Goal: Task Accomplishment & Management: Use online tool/utility

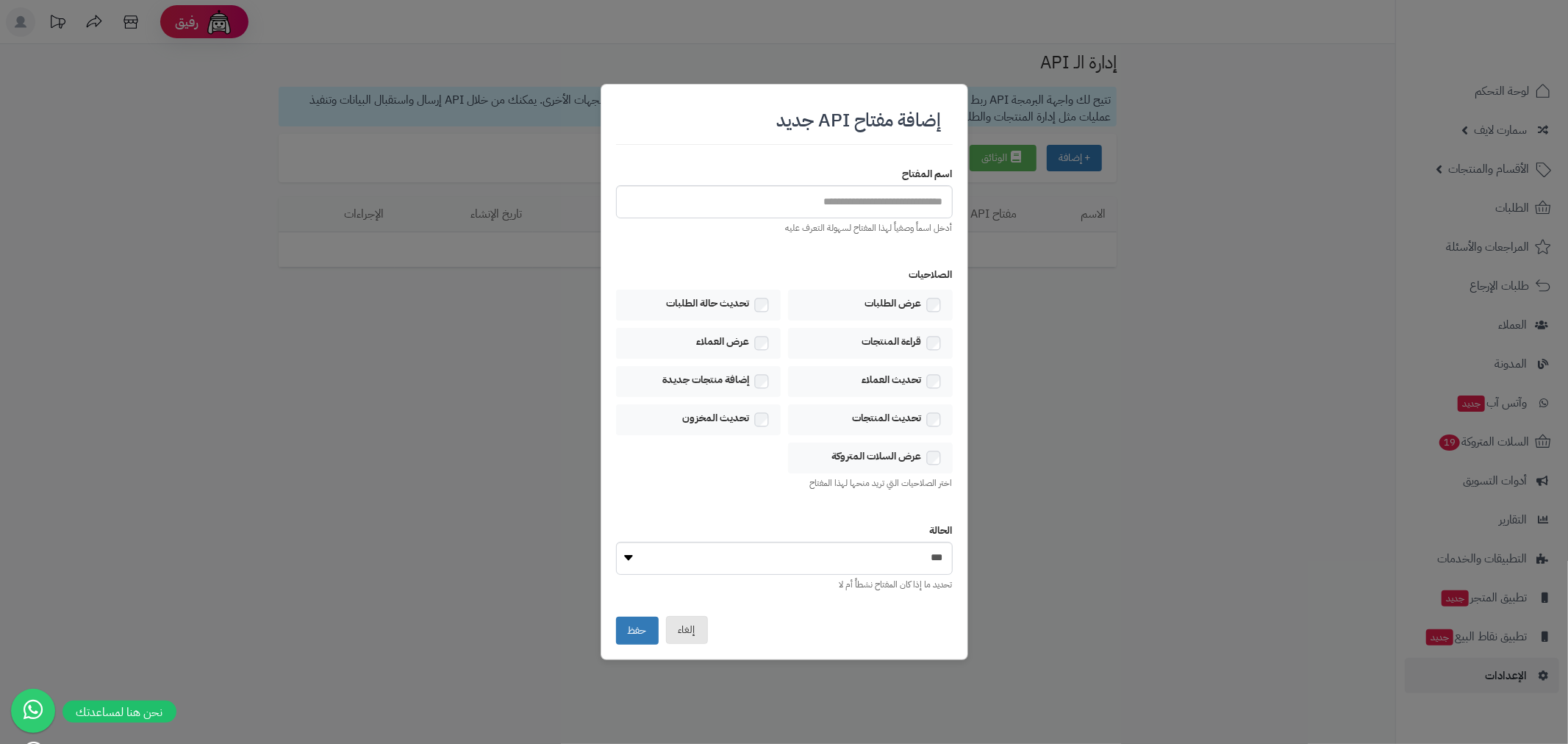
click at [692, 627] on button "إلغاء" at bounding box center [686, 630] width 42 height 28
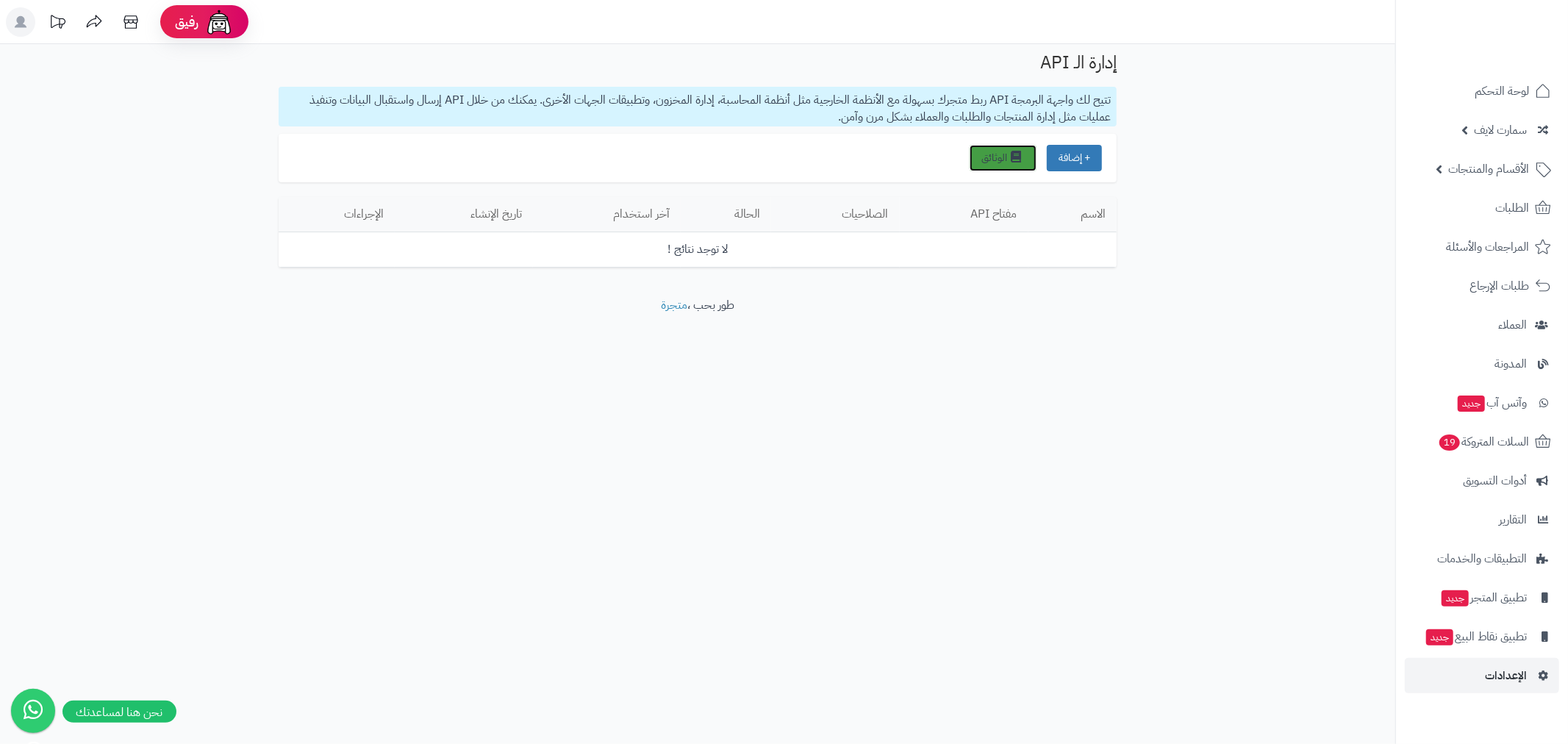
click at [1006, 155] on link "الوثائق" at bounding box center [1003, 158] width 67 height 26
click at [1480, 207] on link "الطلبات" at bounding box center [1482, 208] width 155 height 35
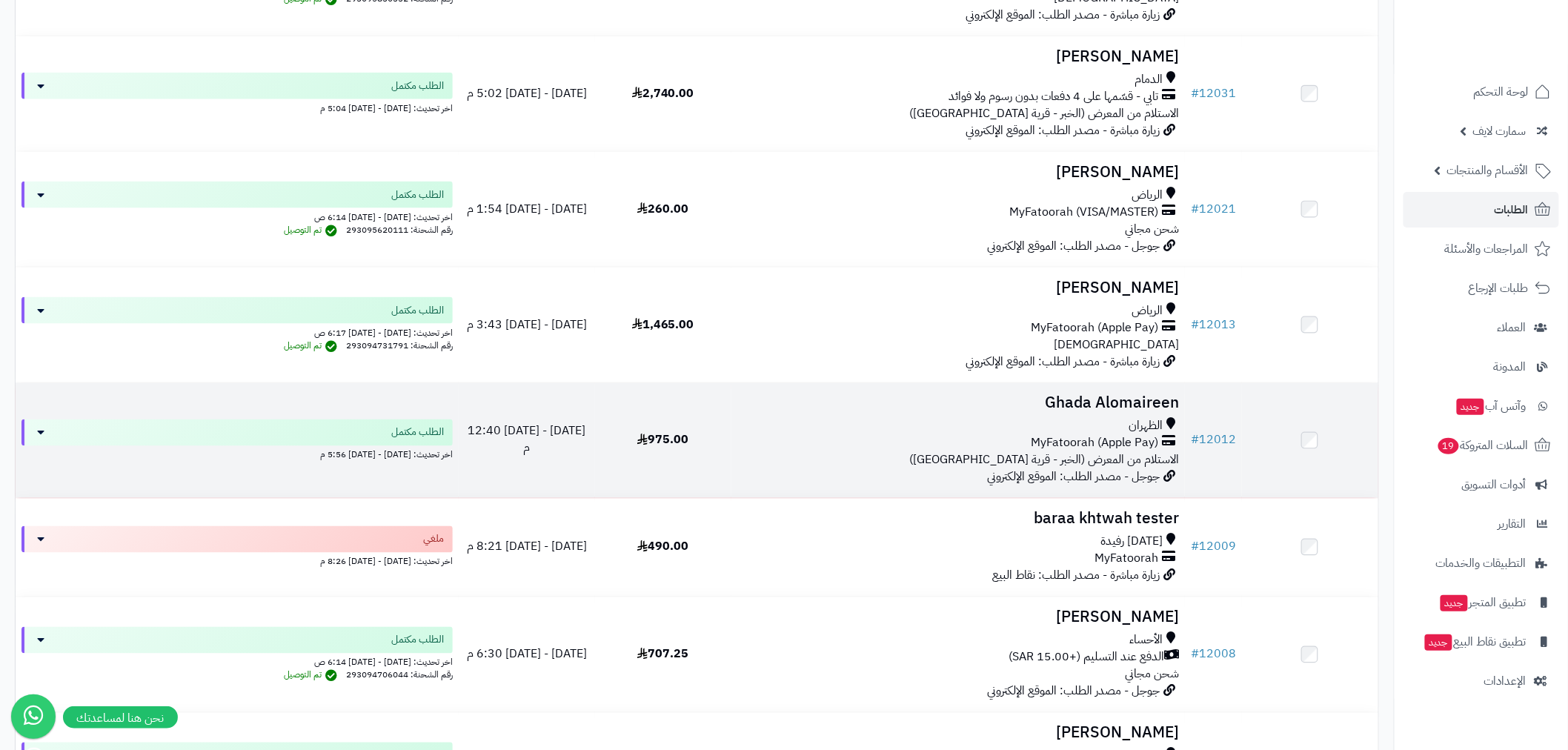
scroll to position [767, 0]
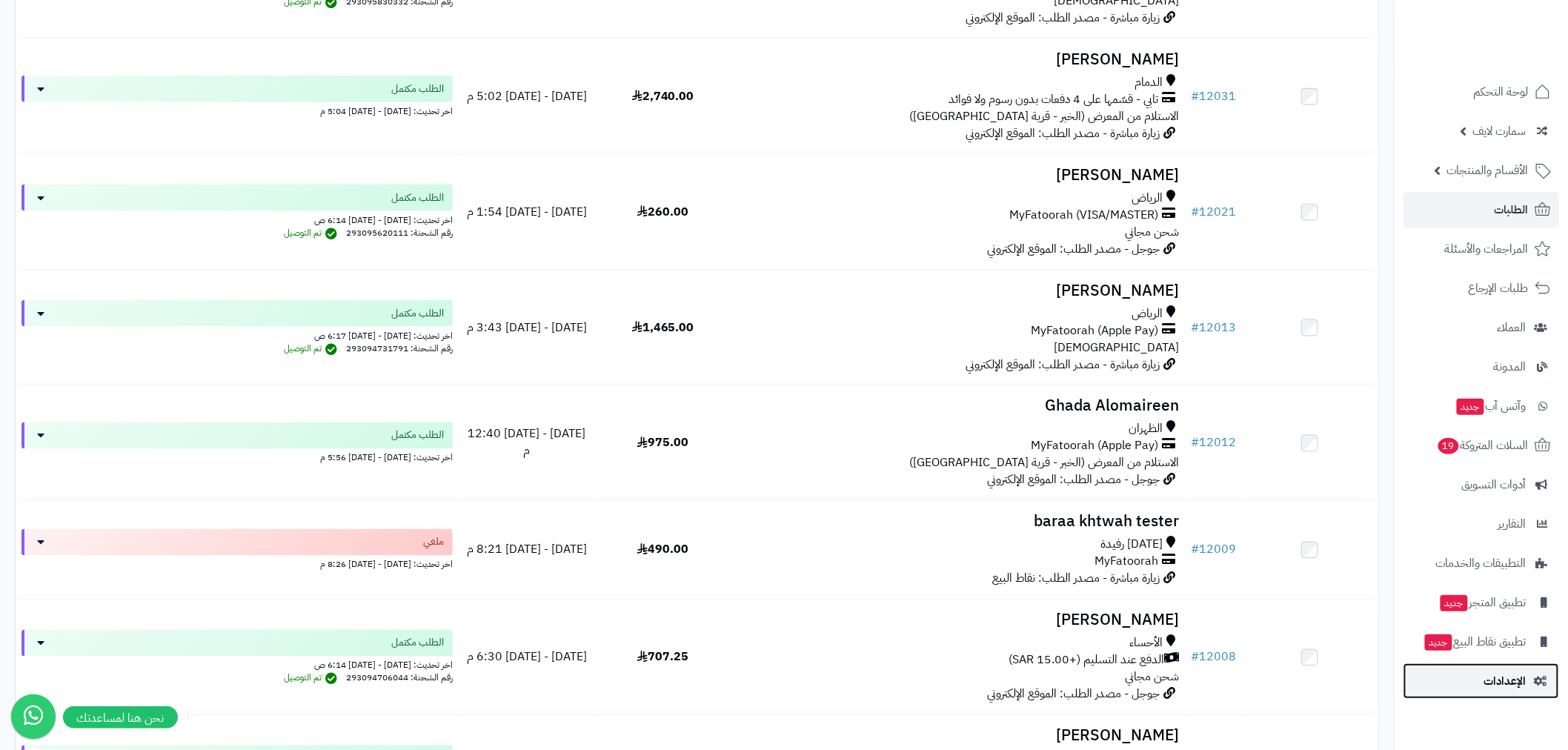
click at [1490, 679] on span "الإعدادات" at bounding box center [1505, 680] width 42 height 21
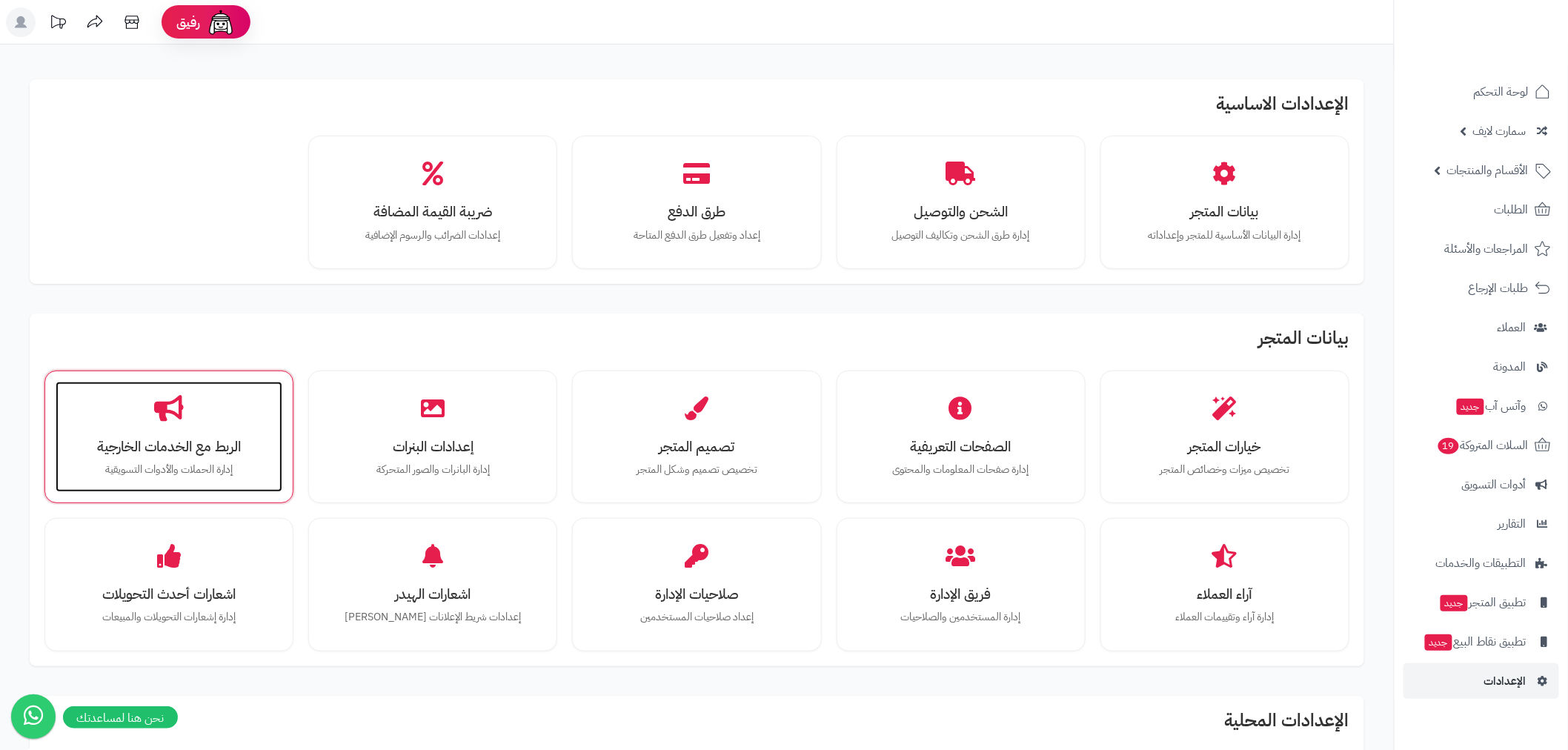
click at [246, 414] on div "الربط مع الخدمات الخارجية إدارة الحملات والأدوات التسويقية" at bounding box center [168, 437] width 227 height 111
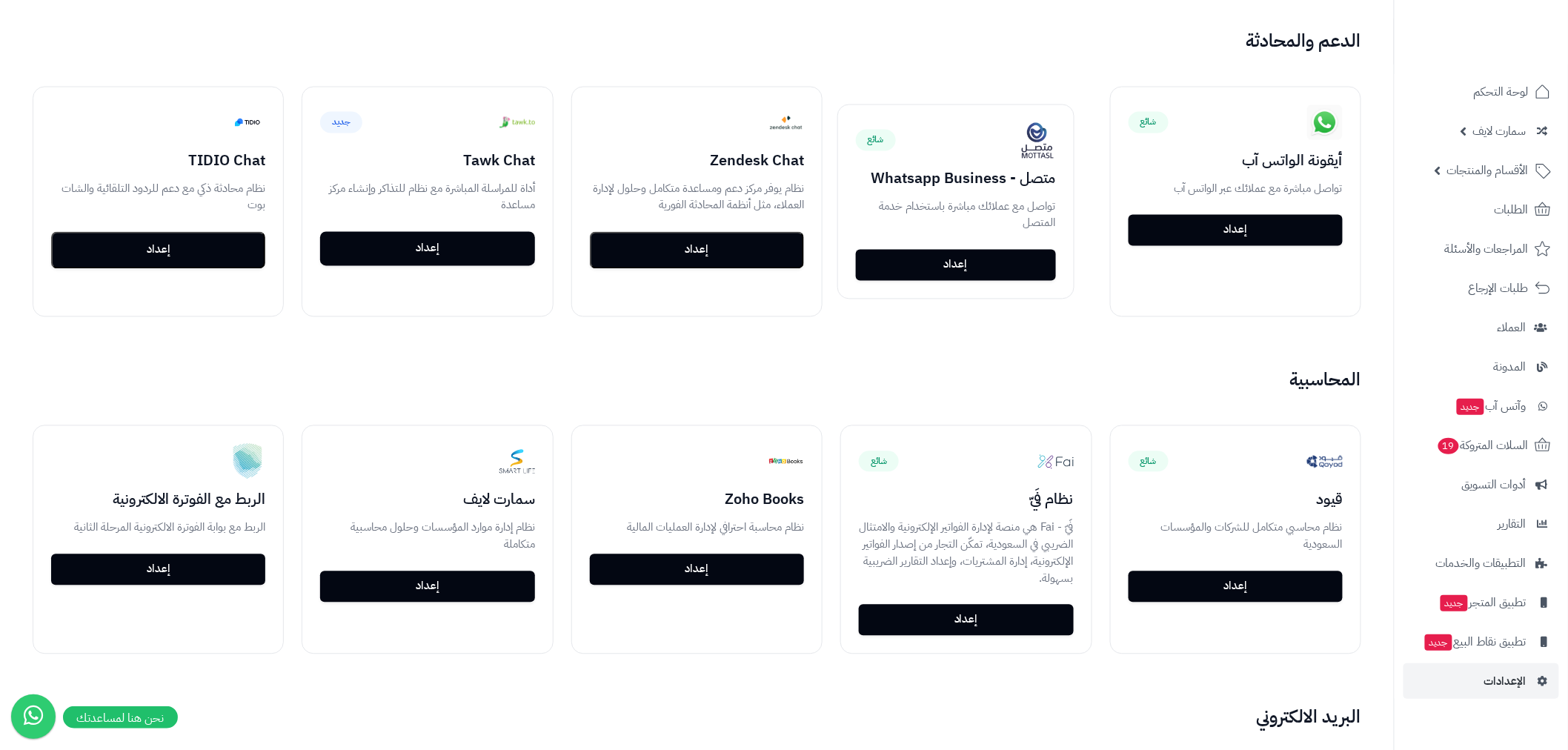
scroll to position [1152, 0]
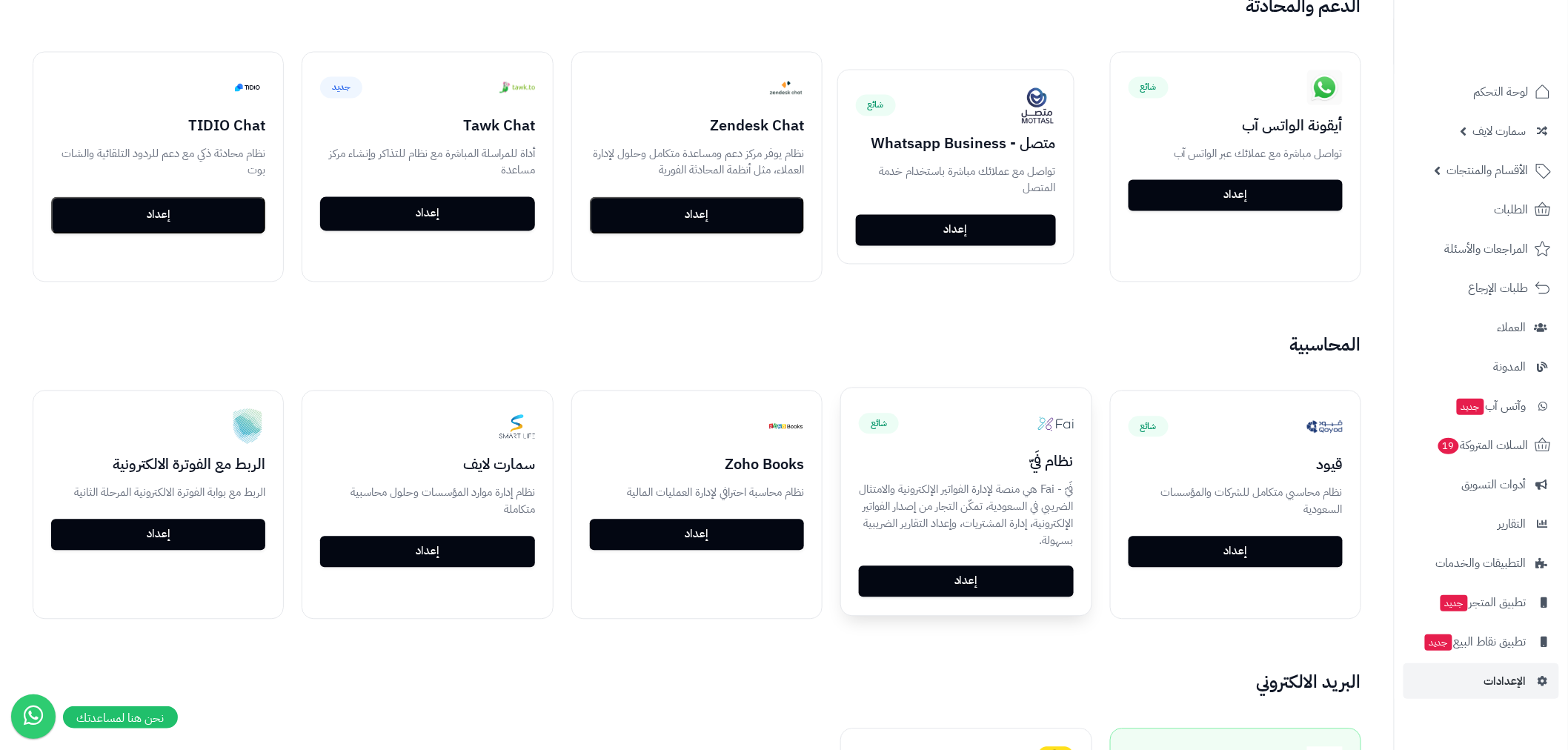
click at [1035, 574] on link "إعداد" at bounding box center [966, 582] width 214 height 31
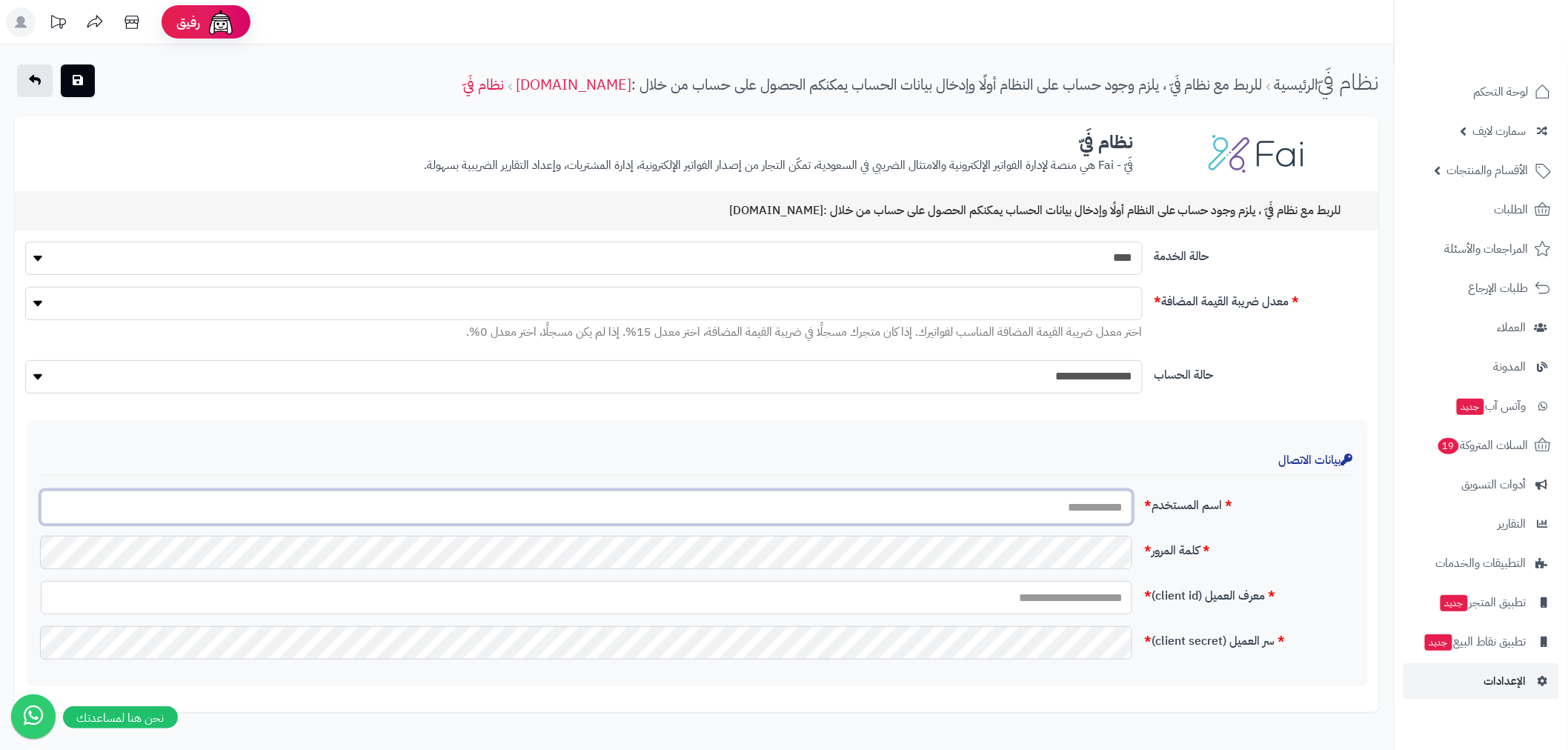
type input "**********"
click at [612, 91] on link "[DOMAIN_NAME]" at bounding box center [574, 84] width 115 height 22
